Goal: Information Seeking & Learning: Understand process/instructions

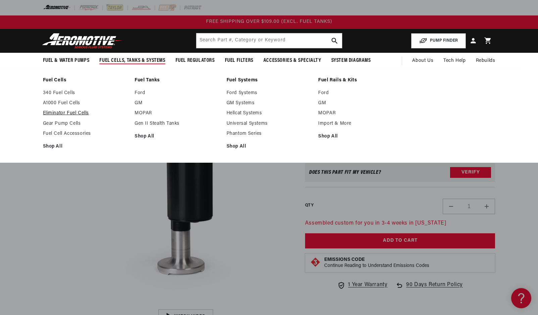
click at [67, 111] on link "Eliminator Fuel Cells" at bounding box center [85, 113] width 85 height 6
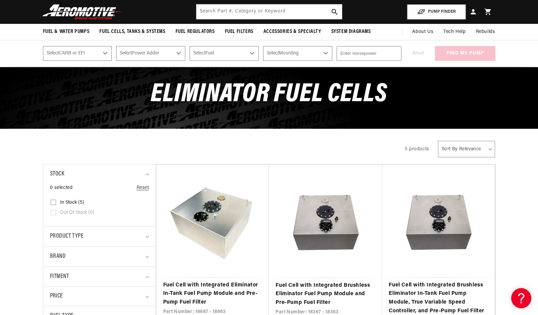
scroll to position [34, 0]
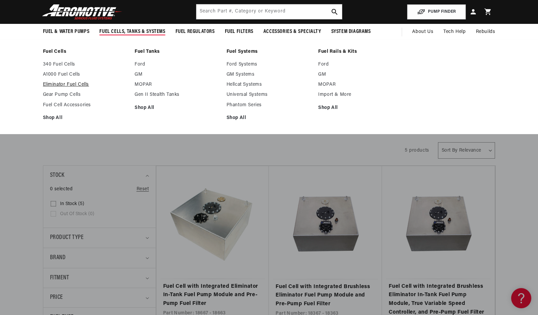
click at [66, 83] on link "Eliminator Fuel Cells" at bounding box center [85, 85] width 85 height 6
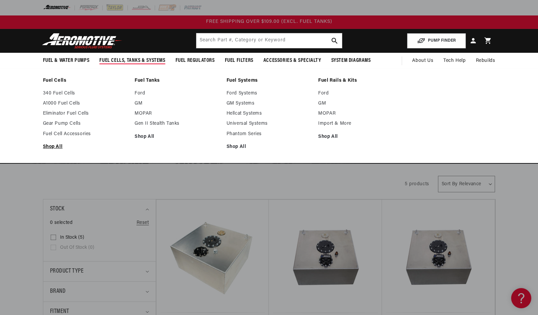
click at [55, 146] on link "Shop All" at bounding box center [85, 147] width 85 height 6
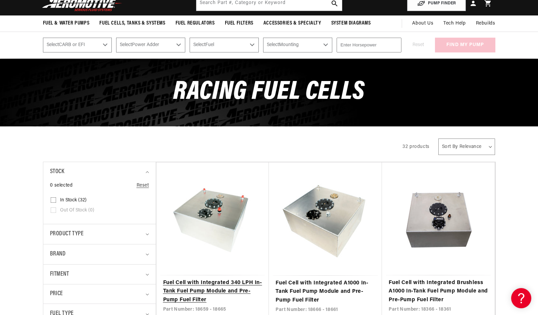
scroll to position [134, 0]
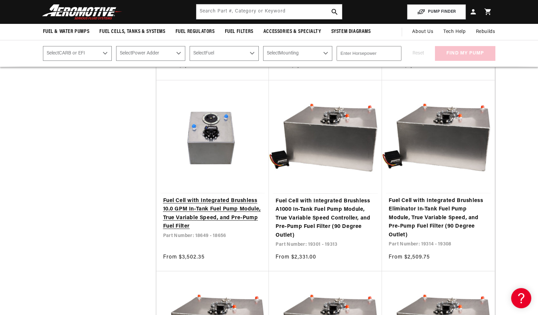
scroll to position [840, 0]
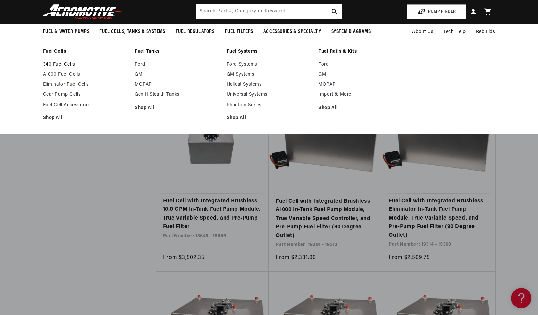
click at [64, 65] on link "340 Fuel Cells" at bounding box center [85, 64] width 85 height 6
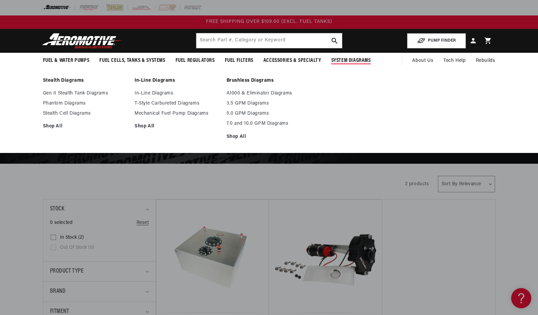
click at [352, 59] on span "System Diagrams" at bounding box center [352, 60] width 40 height 7
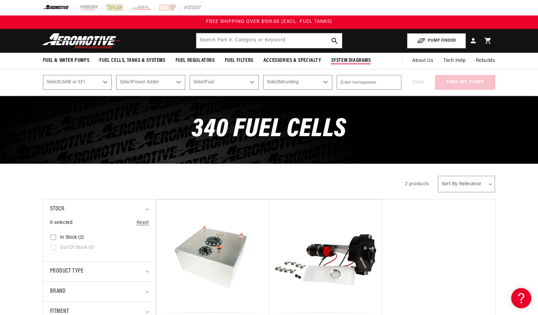
click at [352, 59] on span "System Diagrams" at bounding box center [352, 60] width 40 height 7
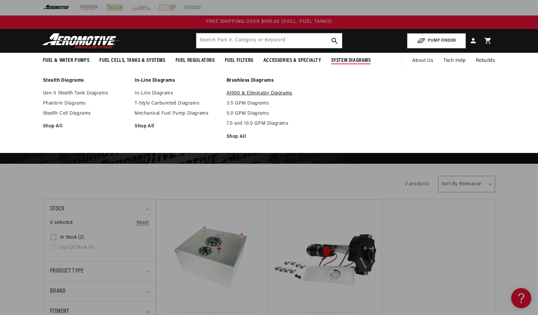
click at [266, 92] on link "A1000 & Eliminator Diagrams" at bounding box center [269, 93] width 85 height 6
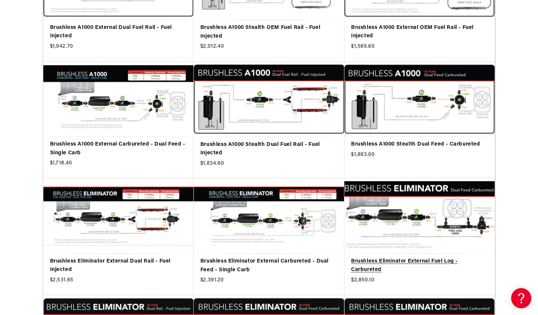
scroll to position [269, 0]
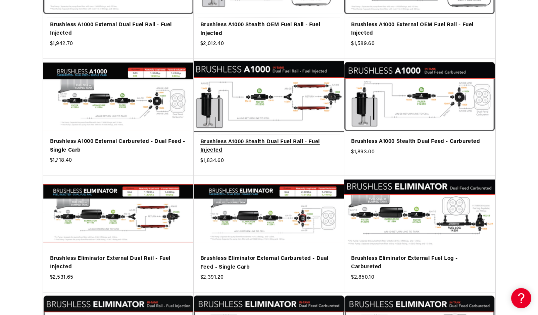
click at [262, 142] on link "Brushless A1000 Stealth Dual Fuel Rail - Fuel Injected" at bounding box center [269, 146] width 137 height 17
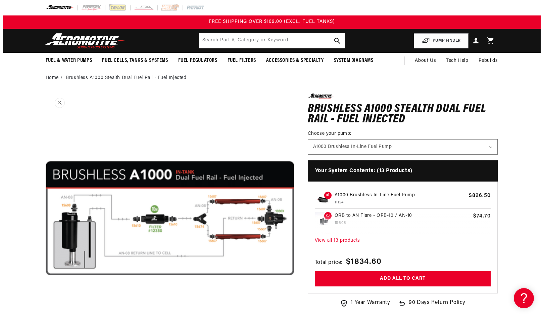
scroll to position [0, 0]
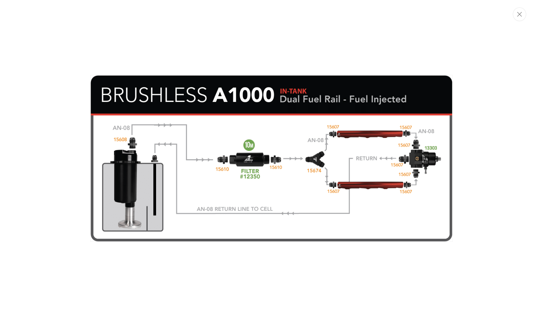
click at [449, 251] on div "Media gallery" at bounding box center [271, 157] width 543 height 315
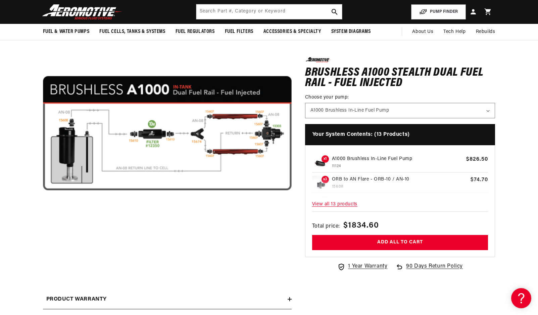
scroll to position [84, 0]
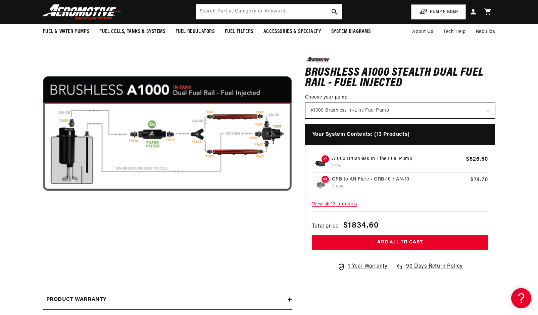
click at [398, 110] on select "A1000 Brushless In-Line Fuel Pump" at bounding box center [401, 110] width 190 height 15
click at [43, 258] on button "Open media 1 in modal" at bounding box center [43, 258] width 0 height 0
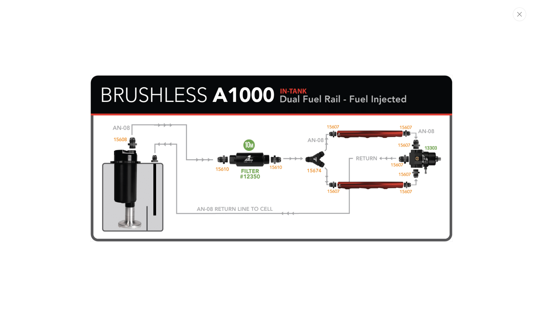
drag, startPoint x: 223, startPoint y: 262, endPoint x: 225, endPoint y: 258, distance: 5.0
click at [223, 261] on div "Media gallery" at bounding box center [271, 157] width 543 height 315
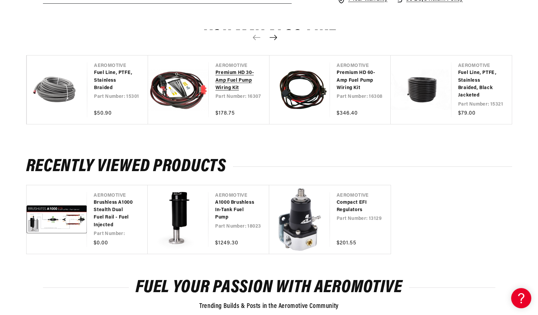
scroll to position [521, 0]
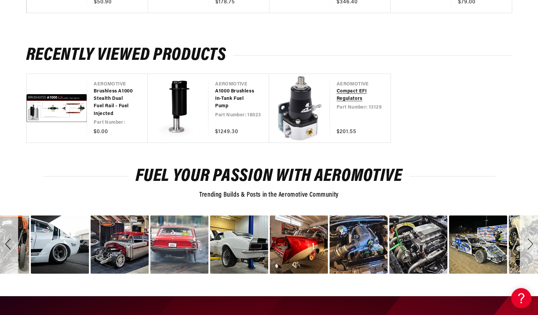
click at [348, 99] on link "Compact EFI Regulators" at bounding box center [357, 95] width 41 height 15
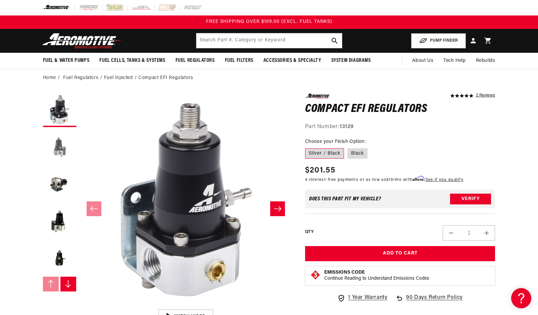
click at [61, 150] on button "Load image 2 in gallery view" at bounding box center [60, 147] width 34 height 34
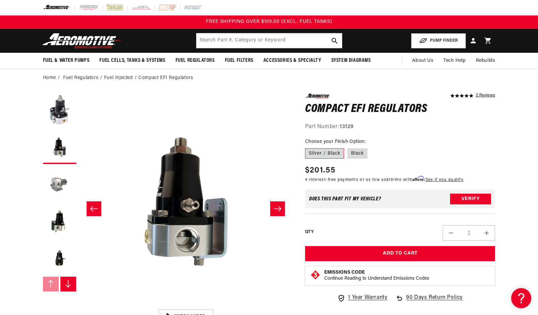
click at [55, 180] on button "Load image 3 in gallery view" at bounding box center [60, 184] width 34 height 34
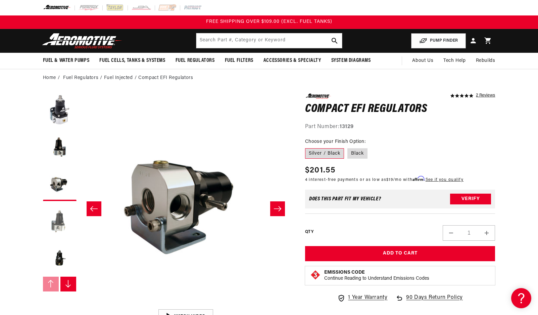
click at [49, 225] on button "Load image 4 in gallery view" at bounding box center [60, 221] width 34 height 34
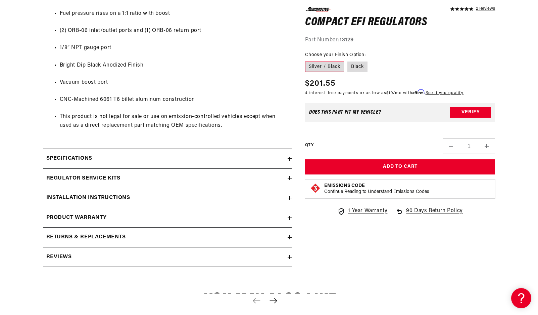
scroll to position [437, 0]
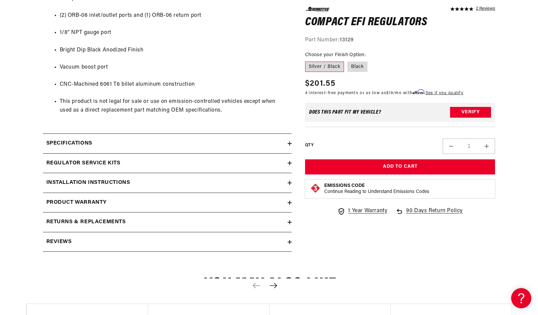
click at [169, 140] on div "Specifications" at bounding box center [165, 143] width 245 height 9
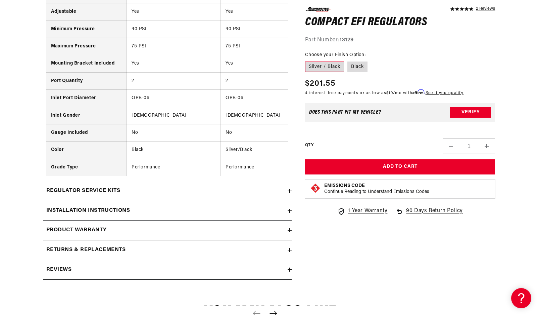
scroll to position [672, 0]
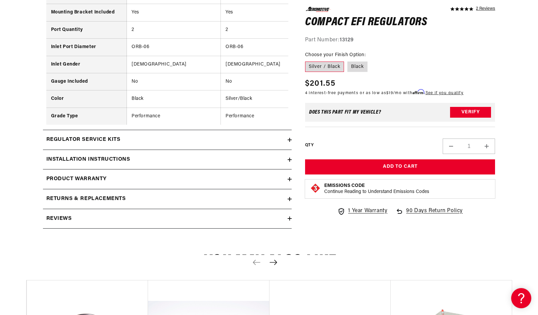
click at [184, 142] on div "Regulator Service Kits" at bounding box center [165, 139] width 245 height 9
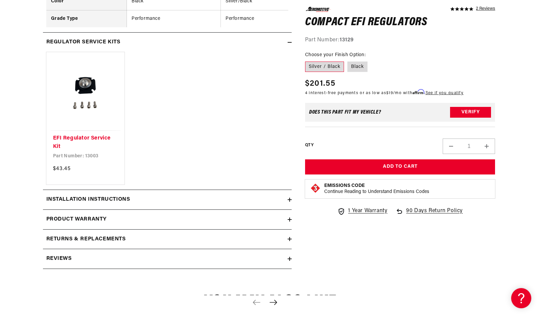
scroll to position [773, 0]
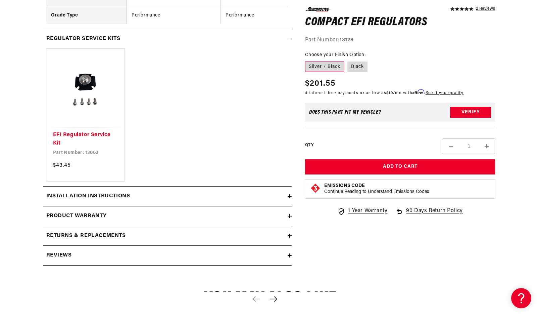
click at [161, 206] on summary "Installation Instructions" at bounding box center [167, 195] width 249 height 19
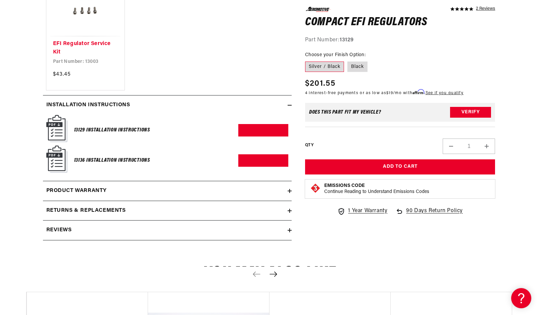
scroll to position [873, 0]
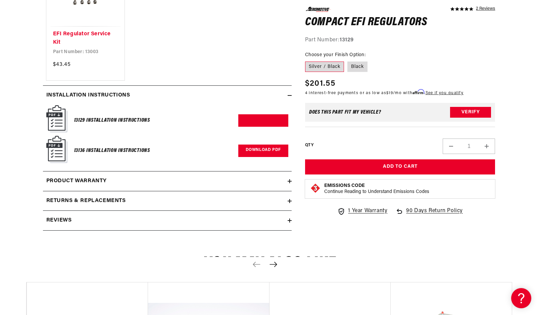
click at [262, 155] on link "Download PDF" at bounding box center [263, 150] width 50 height 12
